Goal: Complete application form: Complete application form

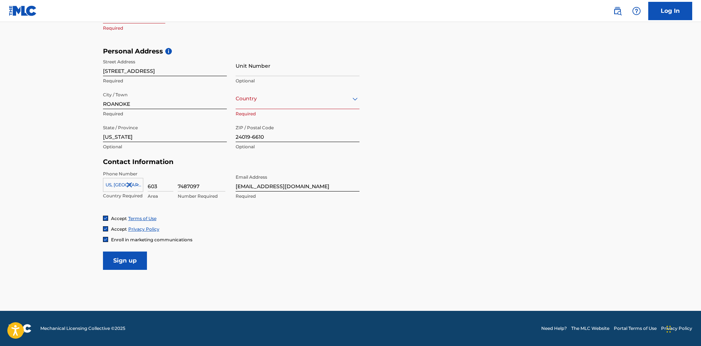
click at [263, 102] on div at bounding box center [297, 98] width 124 height 9
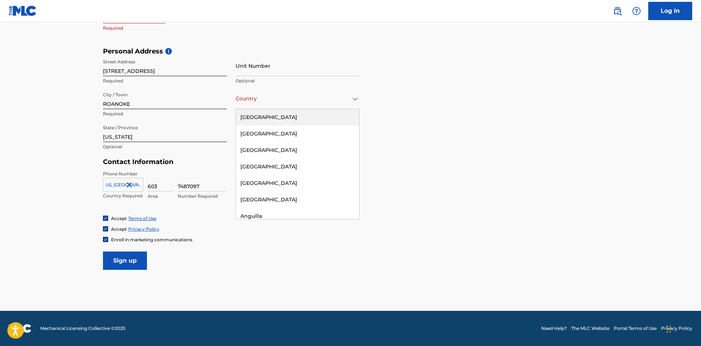
click at [279, 118] on div "[GEOGRAPHIC_DATA]" at bounding box center [297, 117] width 123 height 16
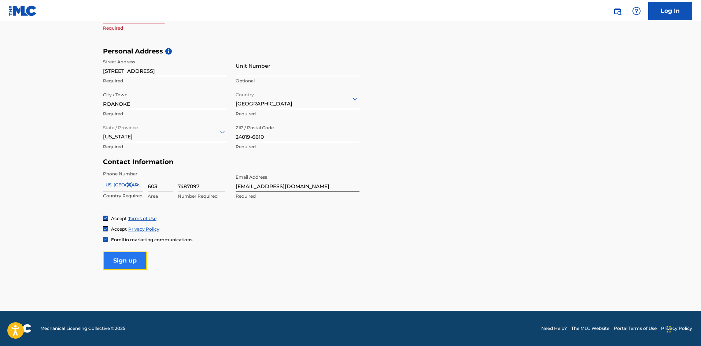
click at [136, 253] on input "Sign up" at bounding box center [125, 261] width 44 height 18
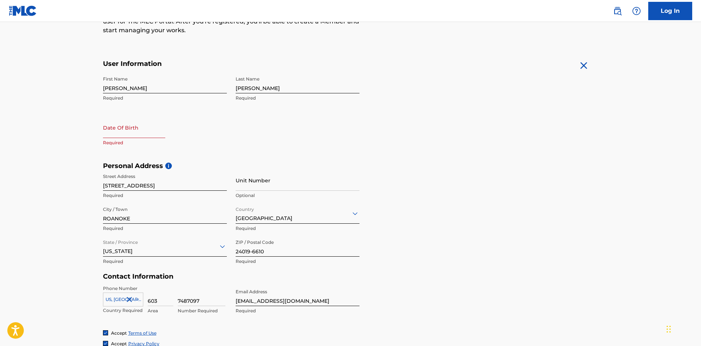
scroll to position [108, 0]
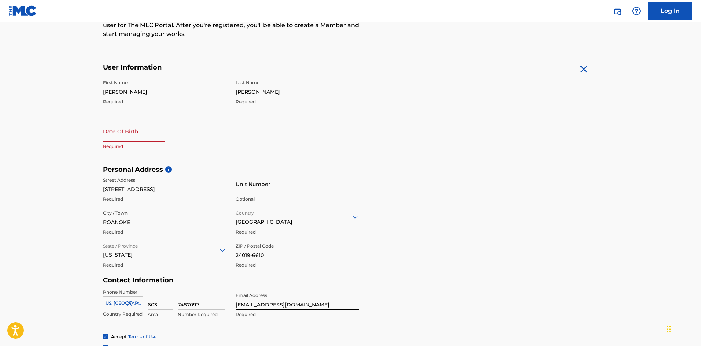
click at [118, 133] on input "text" at bounding box center [134, 131] width 62 height 21
select select "8"
select select "2025"
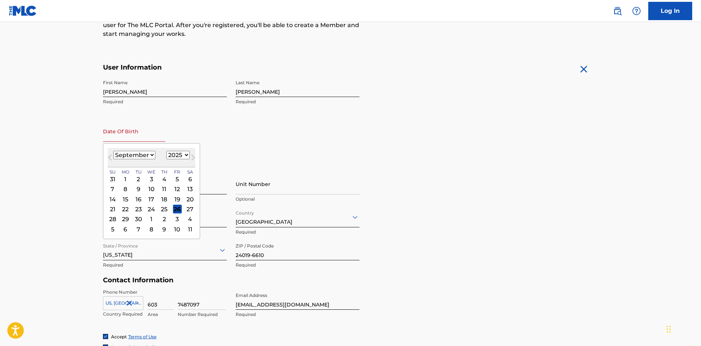
type input "01/08/1998"
click at [521, 150] on form "User Information First Name Jonathan Required Last Name Bellino Required Date O…" at bounding box center [350, 225] width 495 height 325
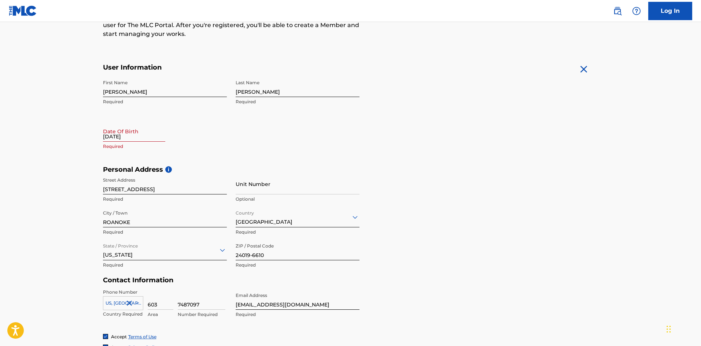
scroll to position [227, 0]
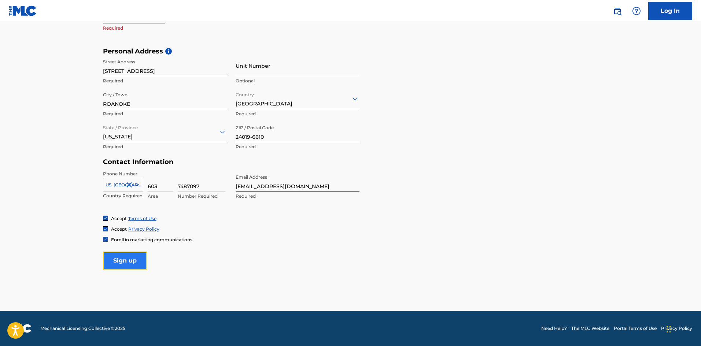
click at [130, 261] on input "Sign up" at bounding box center [125, 261] width 44 height 18
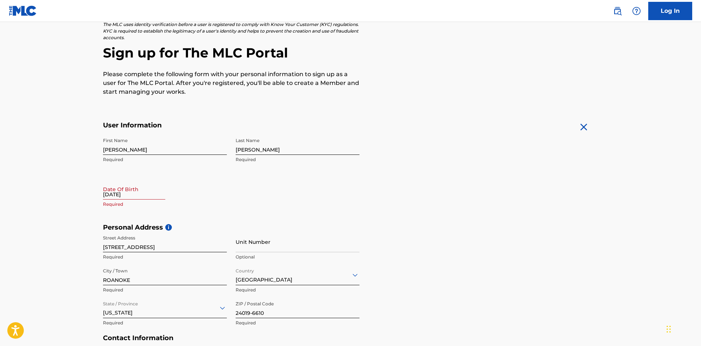
click at [139, 192] on input "01/08/1998" at bounding box center [134, 189] width 62 height 21
select select "8"
select select "2025"
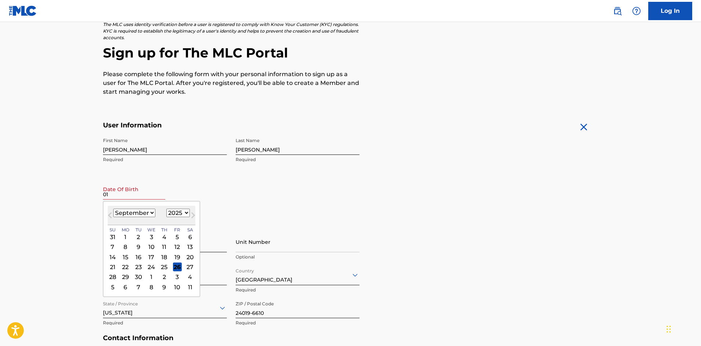
type input "0"
click at [182, 213] on select "1899 1900 1901 1902 1903 1904 1905 1906 1907 1908 1909 1910 1911 1912 1913 1914…" at bounding box center [177, 213] width 23 height 8
select select "1998"
click at [166, 209] on select "1899 1900 1901 1902 1903 1904 1905 1906 1907 1908 1909 1910 1911 1912 1913 1914…" at bounding box center [177, 213] width 23 height 8
click at [150, 215] on select "January February March April May June July August September October November De…" at bounding box center [134, 213] width 42 height 8
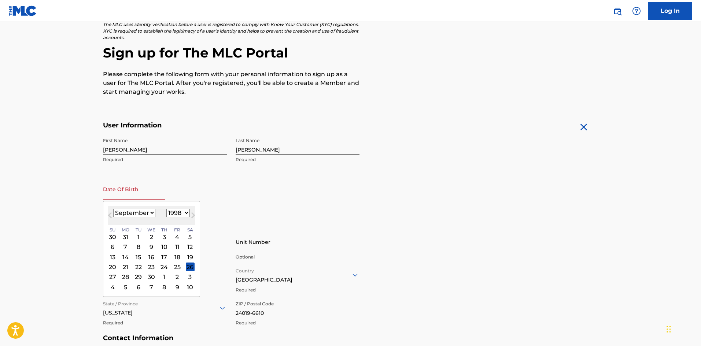
select select "0"
click at [113, 209] on select "January February March April May June July August September October November De…" at bounding box center [134, 213] width 42 height 8
click at [161, 247] on div "8" at bounding box center [164, 247] width 9 height 9
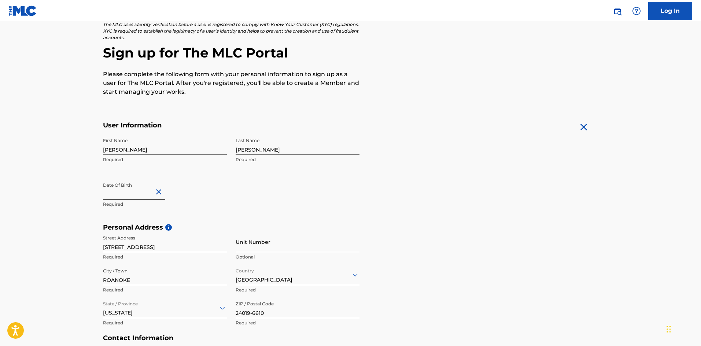
click at [485, 175] on form "User Information First Name Jonathan Required Last Name Bellino Required Date O…" at bounding box center [350, 283] width 495 height 325
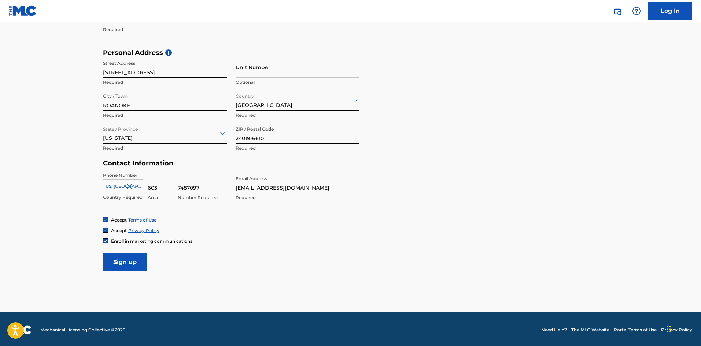
scroll to position [227, 0]
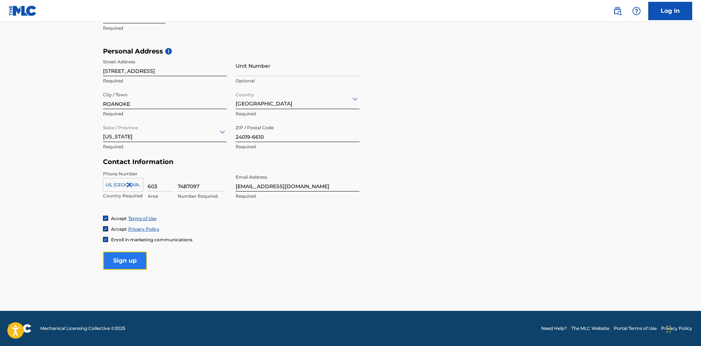
click at [139, 259] on input "Sign up" at bounding box center [125, 261] width 44 height 18
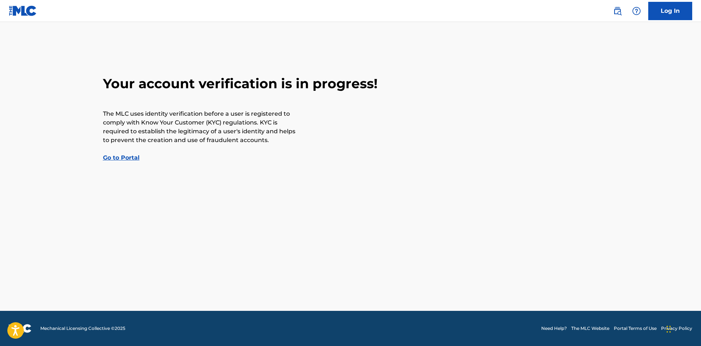
click at [127, 158] on link "Go to Portal" at bounding box center [121, 157] width 37 height 7
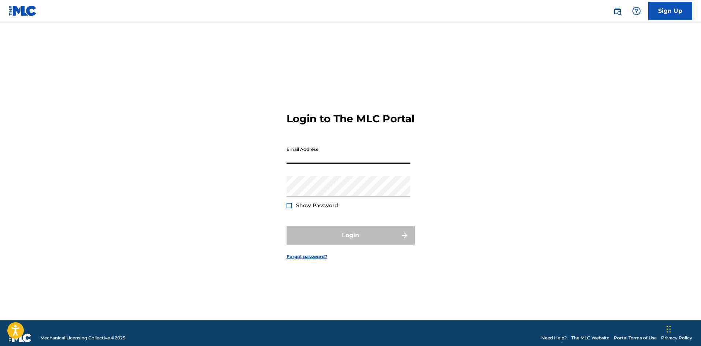
click at [307, 157] on input "Email Address" at bounding box center [348, 153] width 124 height 21
type input "[EMAIL_ADDRESS][DOMAIN_NAME]"
click at [243, 58] on div "Login to The MLC Portal Email Address [EMAIL_ADDRESS][DOMAIN_NAME] Password Sho…" at bounding box center [350, 180] width 513 height 280
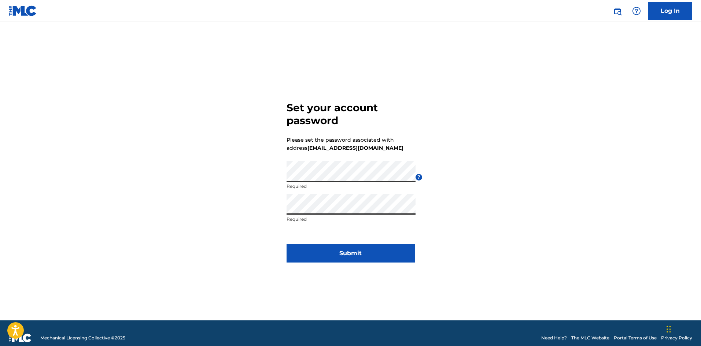
click at [487, 214] on div "Set your account password Please set the password associated with address [EMAI…" at bounding box center [350, 180] width 513 height 280
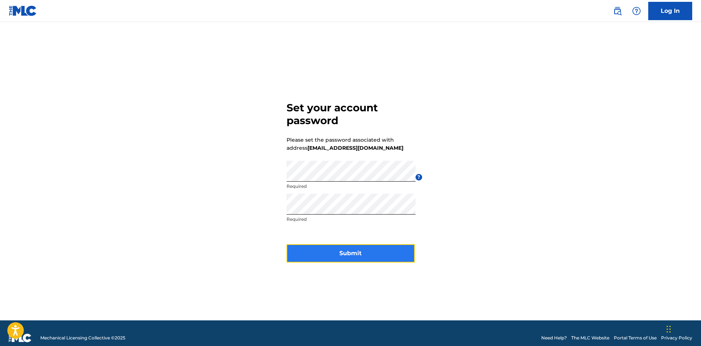
click at [402, 251] on button "Submit" at bounding box center [350, 253] width 128 height 18
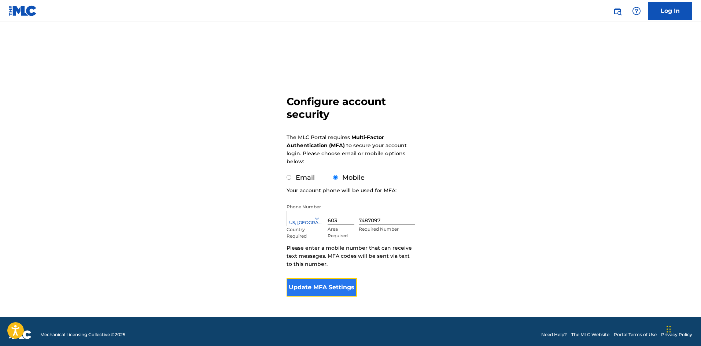
click at [343, 288] on button "Update MFA Settings" at bounding box center [321, 287] width 71 height 18
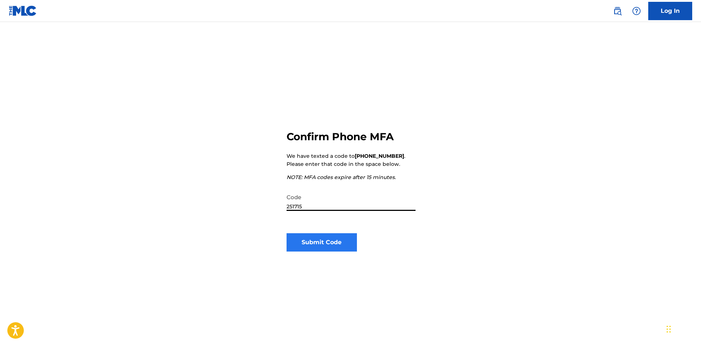
type input "251715"
click at [329, 249] on button "Submit Code" at bounding box center [321, 242] width 71 height 18
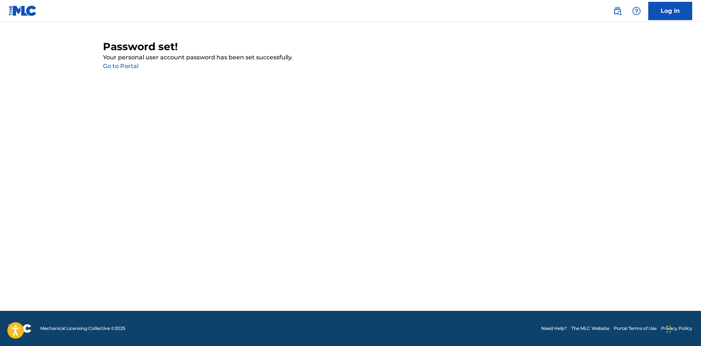
click at [130, 67] on link "Go to Portal" at bounding box center [121, 66] width 36 height 7
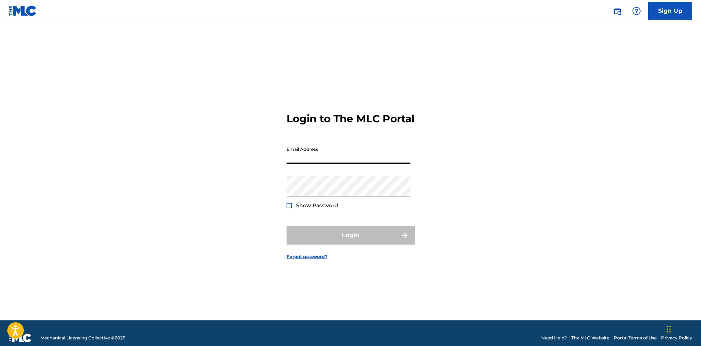
click at [348, 158] on input "Email Address" at bounding box center [348, 153] width 124 height 21
type input "[EMAIL_ADDRESS][DOMAIN_NAME]"
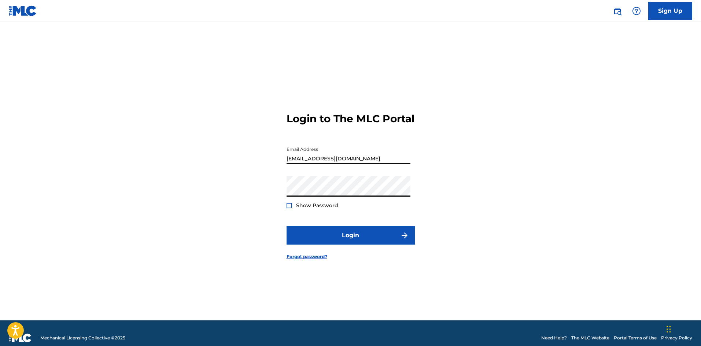
click at [536, 200] on div "Login to The MLC Portal Email Address [EMAIL_ADDRESS][DOMAIN_NAME] Password Sho…" at bounding box center [350, 180] width 513 height 280
click at [288, 208] on div at bounding box center [288, 205] width 5 height 5
click at [288, 208] on img at bounding box center [289, 206] width 4 height 4
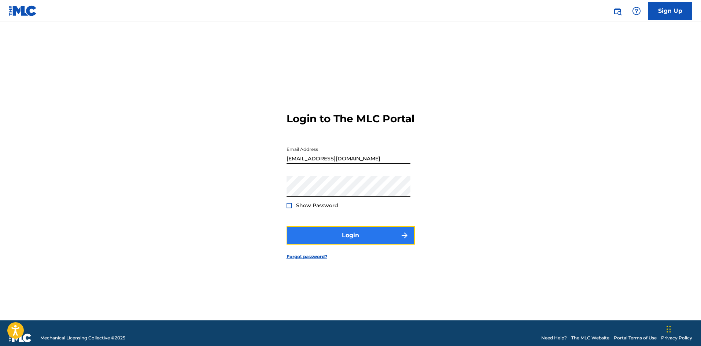
click at [363, 245] on button "Login" at bounding box center [350, 235] width 128 height 18
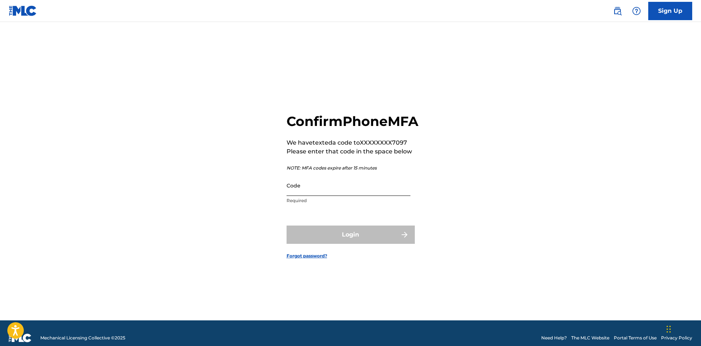
click at [324, 192] on input "Code" at bounding box center [348, 185] width 124 height 21
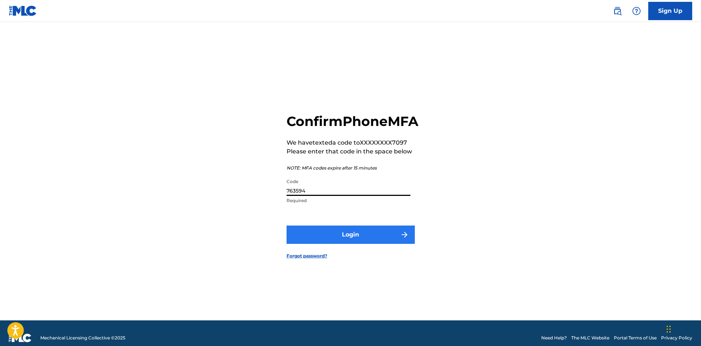
type input "763594"
click at [366, 244] on button "Login" at bounding box center [350, 235] width 128 height 18
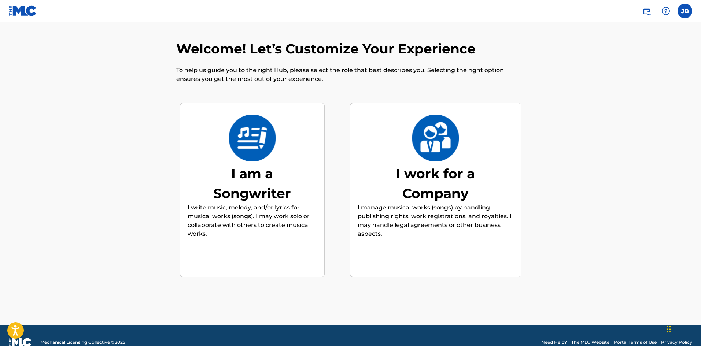
click at [221, 192] on div "I am a Songwriter" at bounding box center [252, 184] width 110 height 40
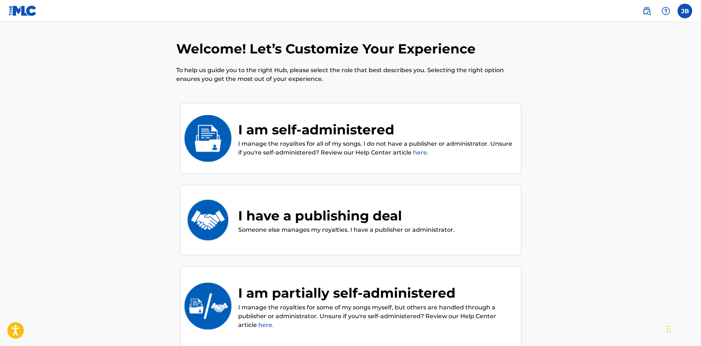
scroll to position [33, 0]
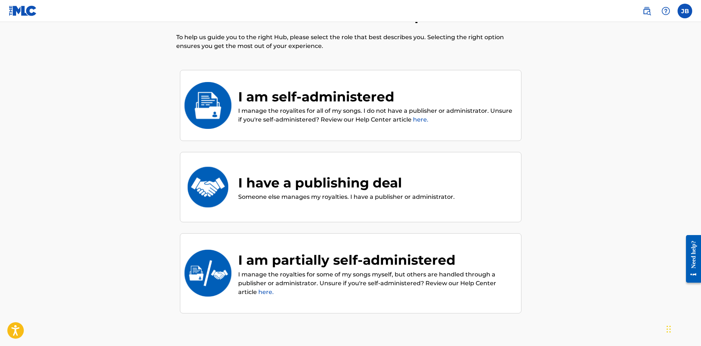
click at [407, 93] on div "I am self-administered" at bounding box center [375, 97] width 275 height 20
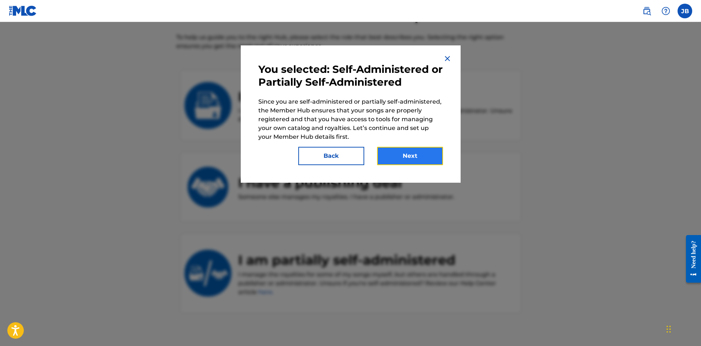
click at [413, 151] on button "Next" at bounding box center [410, 156] width 66 height 18
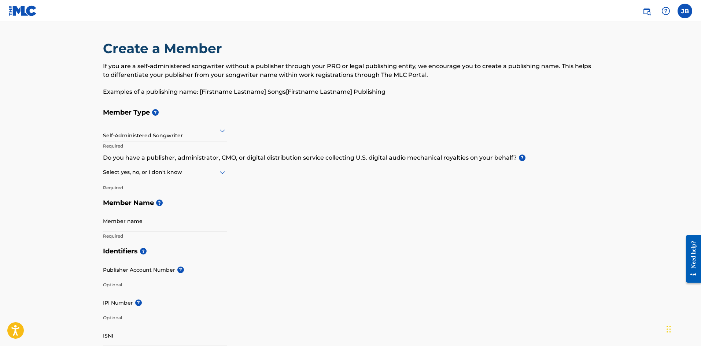
click at [220, 174] on icon at bounding box center [222, 172] width 9 height 9
click at [155, 210] on div "No" at bounding box center [164, 208] width 123 height 16
click at [334, 193] on div "Member Type ? Self-Administered Songwriter Required Do you have a publisher, ad…" at bounding box center [350, 174] width 495 height 139
click at [218, 174] on icon at bounding box center [222, 172] width 9 height 9
click at [157, 190] on div "Yes" at bounding box center [164, 191] width 123 height 16
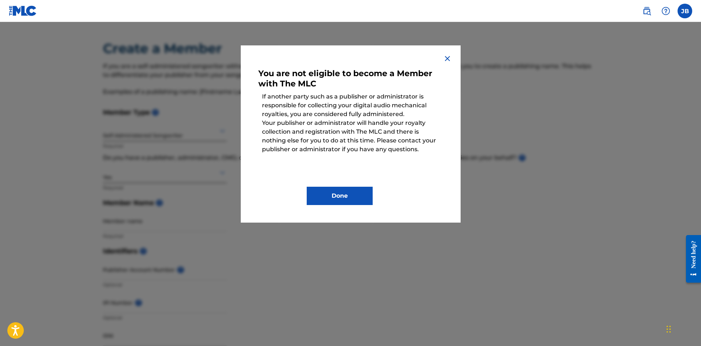
click at [444, 59] on img at bounding box center [447, 58] width 9 height 9
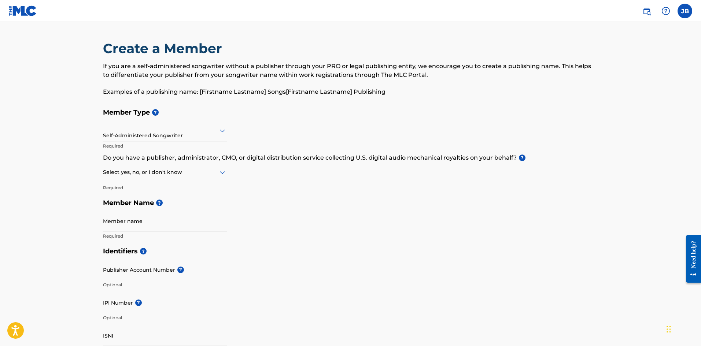
click at [208, 169] on div at bounding box center [165, 172] width 124 height 9
click at [153, 209] on div "No" at bounding box center [164, 208] width 123 height 16
click at [310, 197] on h5 "Member Name ?" at bounding box center [350, 203] width 495 height 16
click at [396, 217] on div "Member Type ? Self-Administered Songwriter Required Do you have a publisher, ad…" at bounding box center [350, 174] width 495 height 139
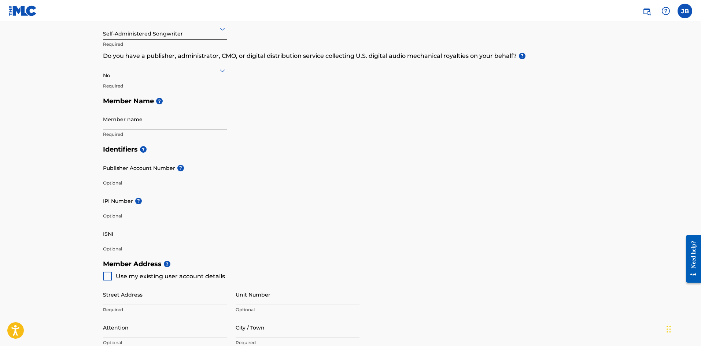
scroll to position [103, 0]
click at [454, 138] on div "Member Type ? Self-Administered Songwriter Required Do you have a publisher, ad…" at bounding box center [350, 71] width 495 height 139
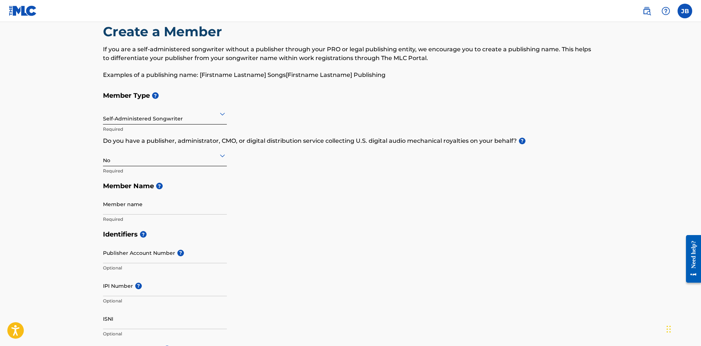
scroll to position [0, 0]
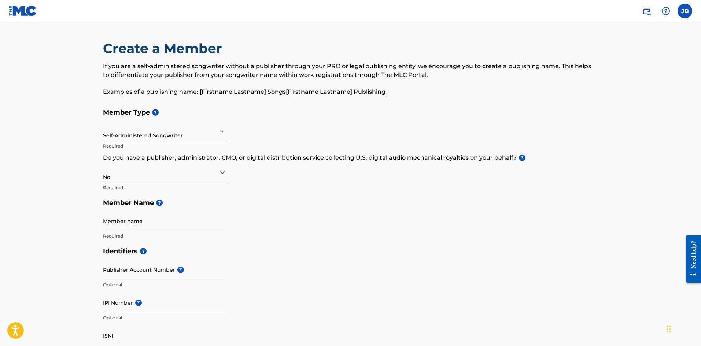
click at [623, 148] on main "Create a Member If you are a self-administered songwriter without a publisher t…" at bounding box center [350, 351] width 701 height 658
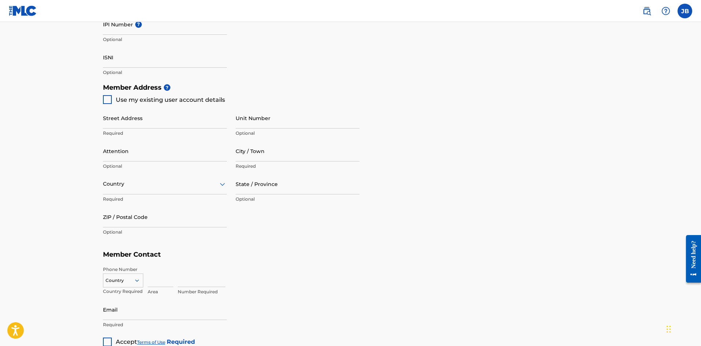
scroll to position [293, 0]
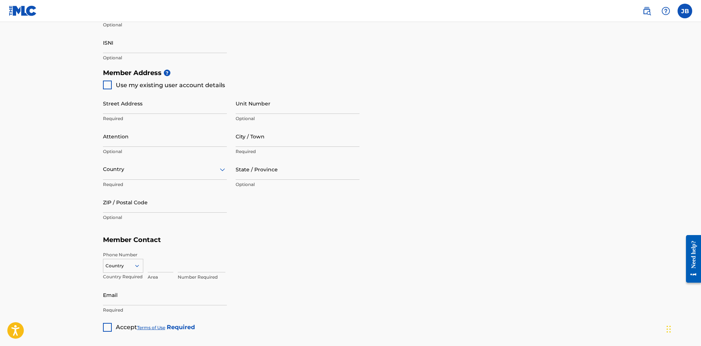
click at [106, 84] on div at bounding box center [107, 85] width 9 height 9
type input "[STREET_ADDRESS]"
type input "ROANOKE"
type input "24019-6610"
type input "603"
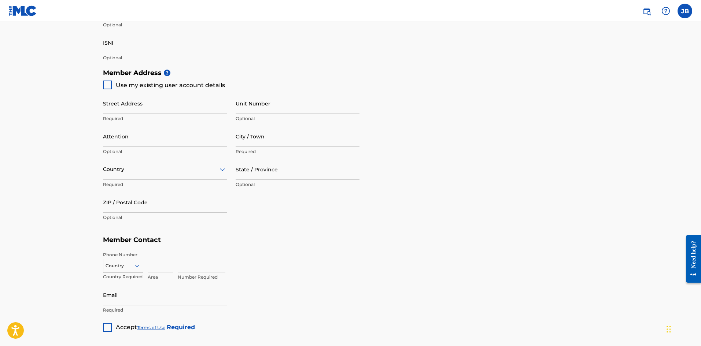
type input "7487097"
type input "[EMAIL_ADDRESS][DOMAIN_NAME]"
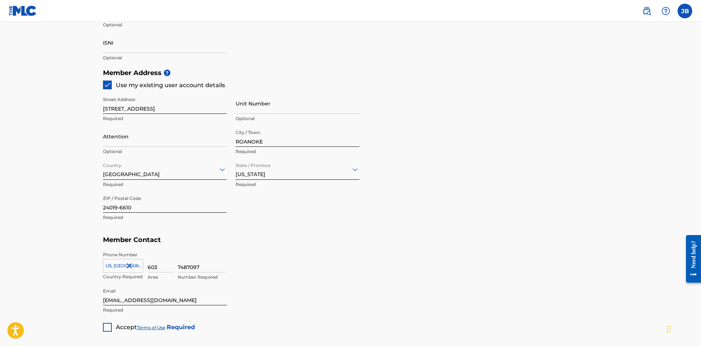
click at [453, 201] on div "Member Address ? Use my existing user account details Street Address [STREET_AD…" at bounding box center [350, 148] width 495 height 167
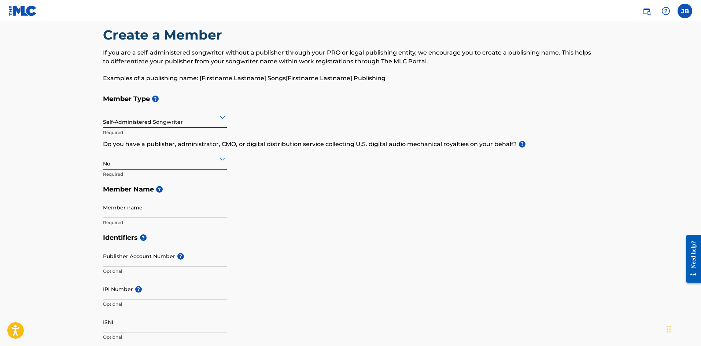
scroll to position [15, 0]
click at [211, 163] on div "No" at bounding box center [165, 158] width 124 height 18
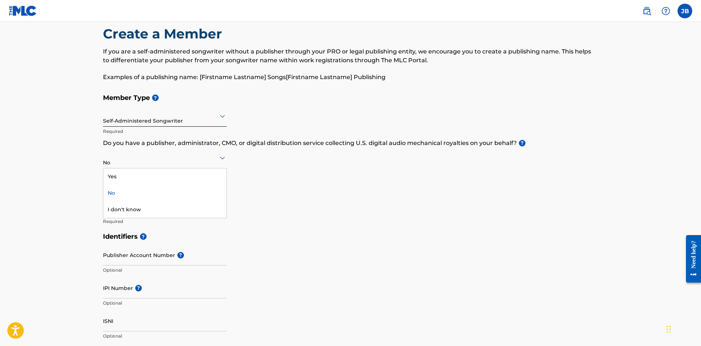
click at [216, 160] on div at bounding box center [165, 157] width 124 height 9
click at [367, 227] on div "Member Type ? Self-Administered Songwriter Required Do you have a publisher, ad…" at bounding box center [350, 159] width 495 height 139
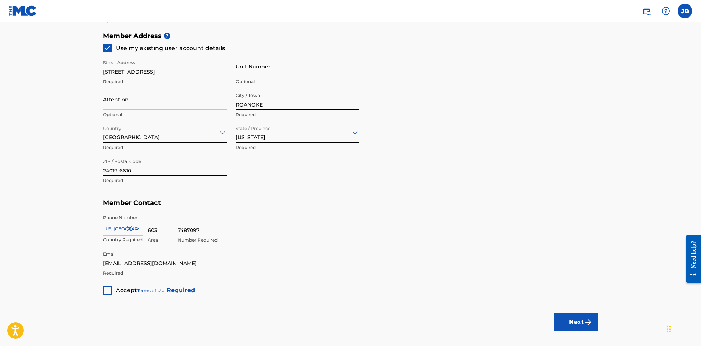
scroll to position [369, 0]
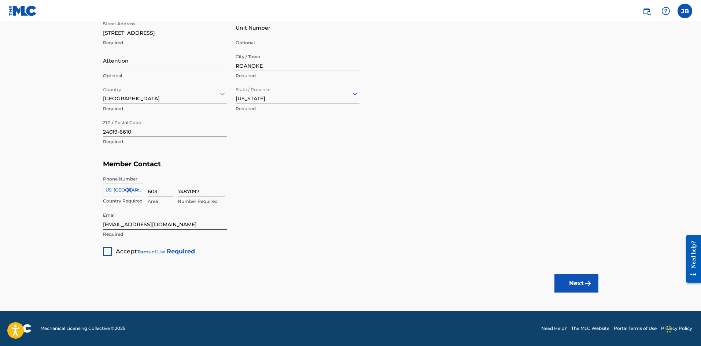
click at [111, 250] on div at bounding box center [107, 251] width 9 height 9
click at [580, 283] on button "Next" at bounding box center [576, 283] width 44 height 18
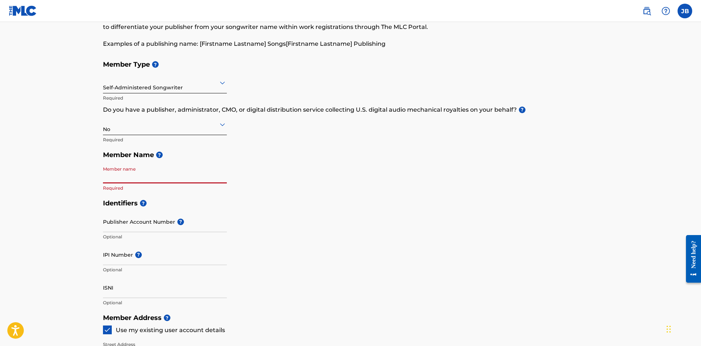
click at [155, 178] on input "Member name" at bounding box center [165, 173] width 124 height 21
type input "[PERSON_NAME]"
click at [501, 190] on div "Member Type ? Self-Administered Songwriter Required Do you have a publisher, ad…" at bounding box center [350, 126] width 495 height 139
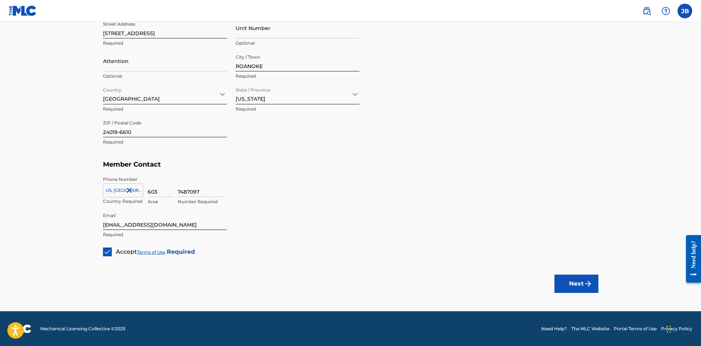
scroll to position [369, 0]
click at [575, 286] on button "Next" at bounding box center [576, 283] width 44 height 18
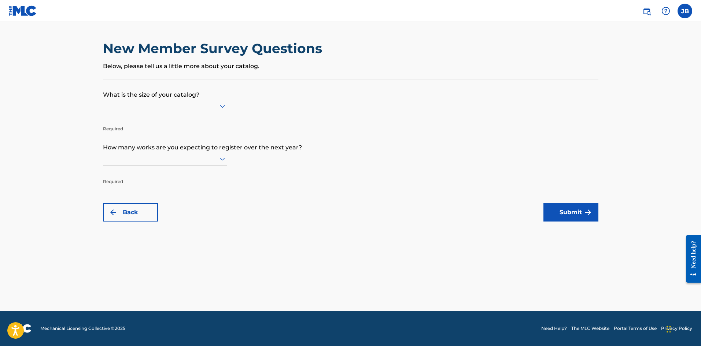
click at [218, 107] on icon at bounding box center [222, 106] width 9 height 9
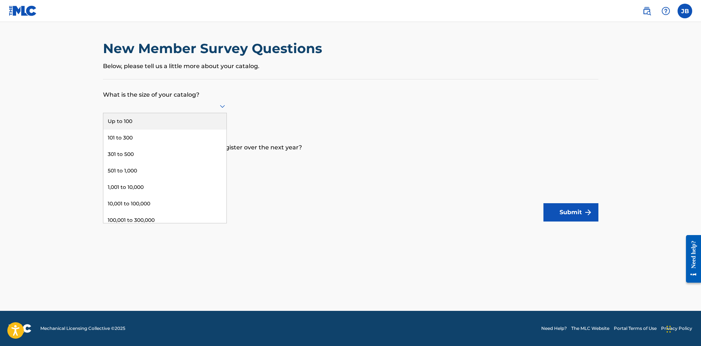
click at [180, 124] on div "Up to 100" at bounding box center [164, 121] width 123 height 16
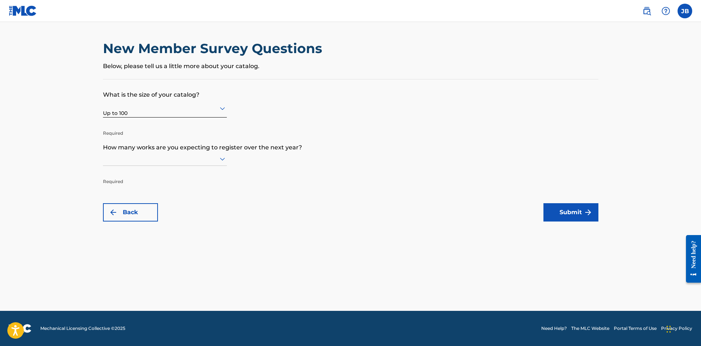
click at [222, 157] on icon at bounding box center [222, 159] width 9 height 9
click at [171, 175] on div "Up to 100" at bounding box center [164, 174] width 123 height 16
click at [214, 105] on div at bounding box center [165, 108] width 124 height 9
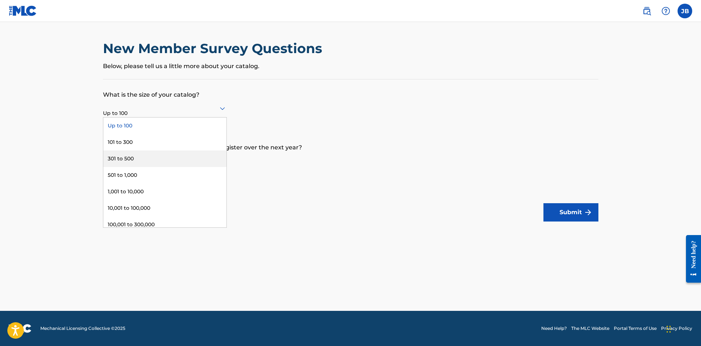
click at [345, 107] on form "What is the size of your catalog? 9 results available. Use Up and Down to choos…" at bounding box center [350, 150] width 495 height 142
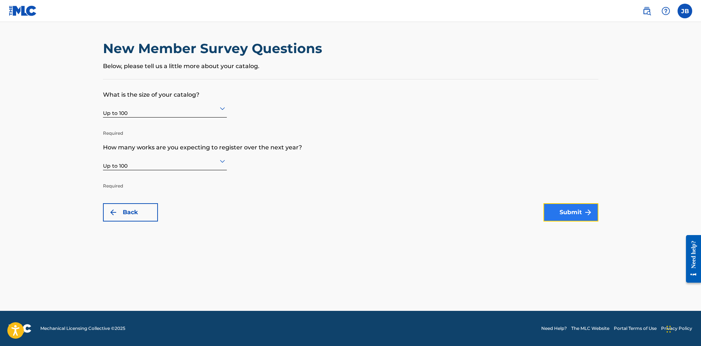
click at [567, 209] on button "Submit" at bounding box center [570, 212] width 55 height 18
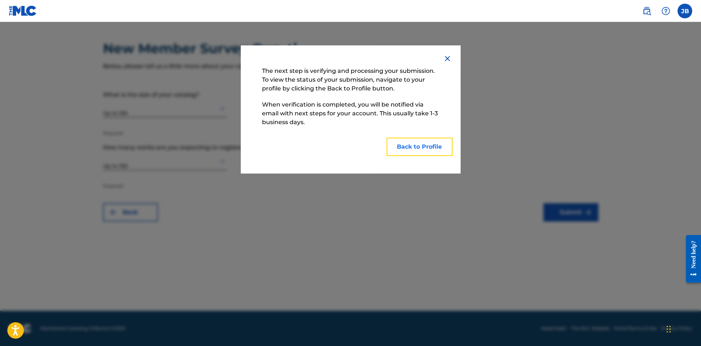
click at [429, 144] on button "Back to Profile" at bounding box center [419, 147] width 66 height 18
